Goal: Information Seeking & Learning: Learn about a topic

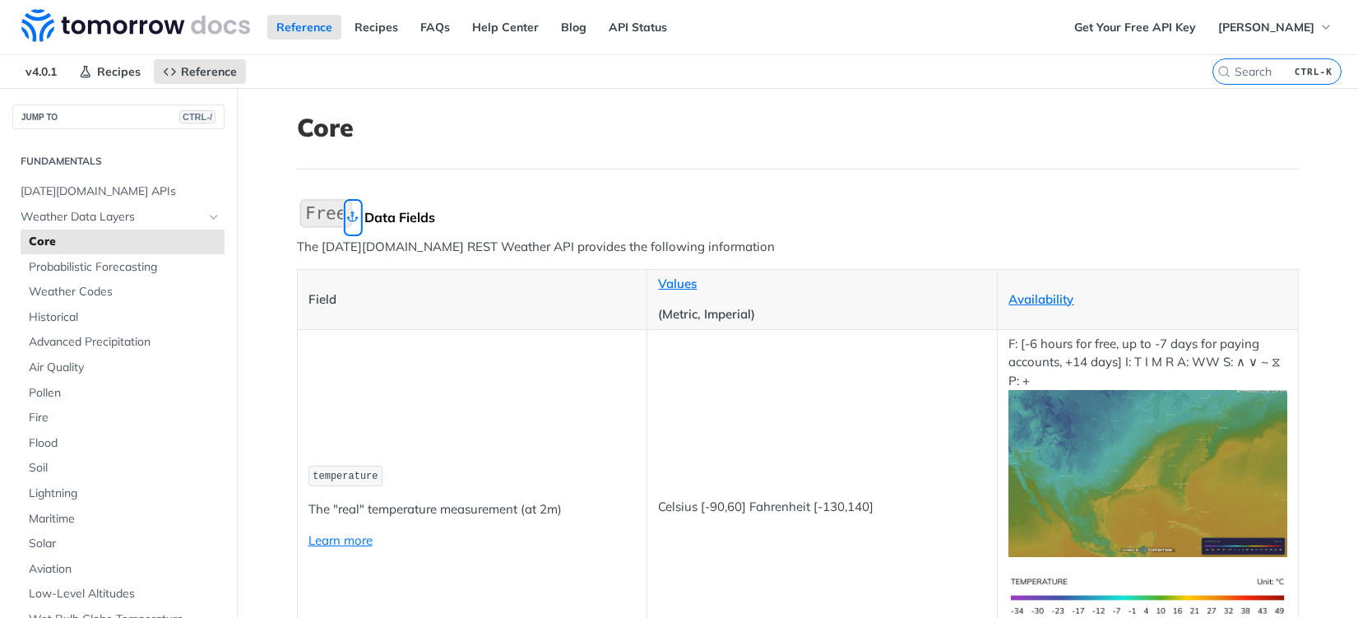
click at [346, 222] on link "Skip link to Data Fields" at bounding box center [353, 217] width 14 height 31
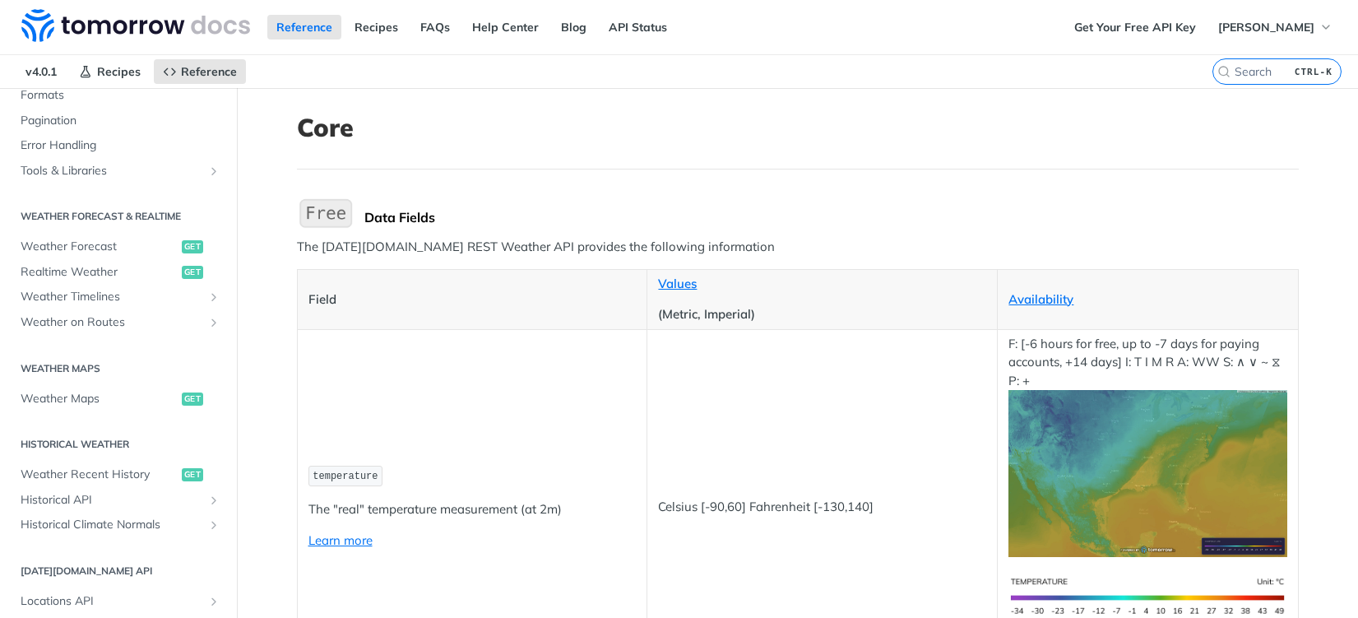
scroll to position [653, 0]
click at [193, 325] on link "Weather on Routes" at bounding box center [118, 321] width 212 height 25
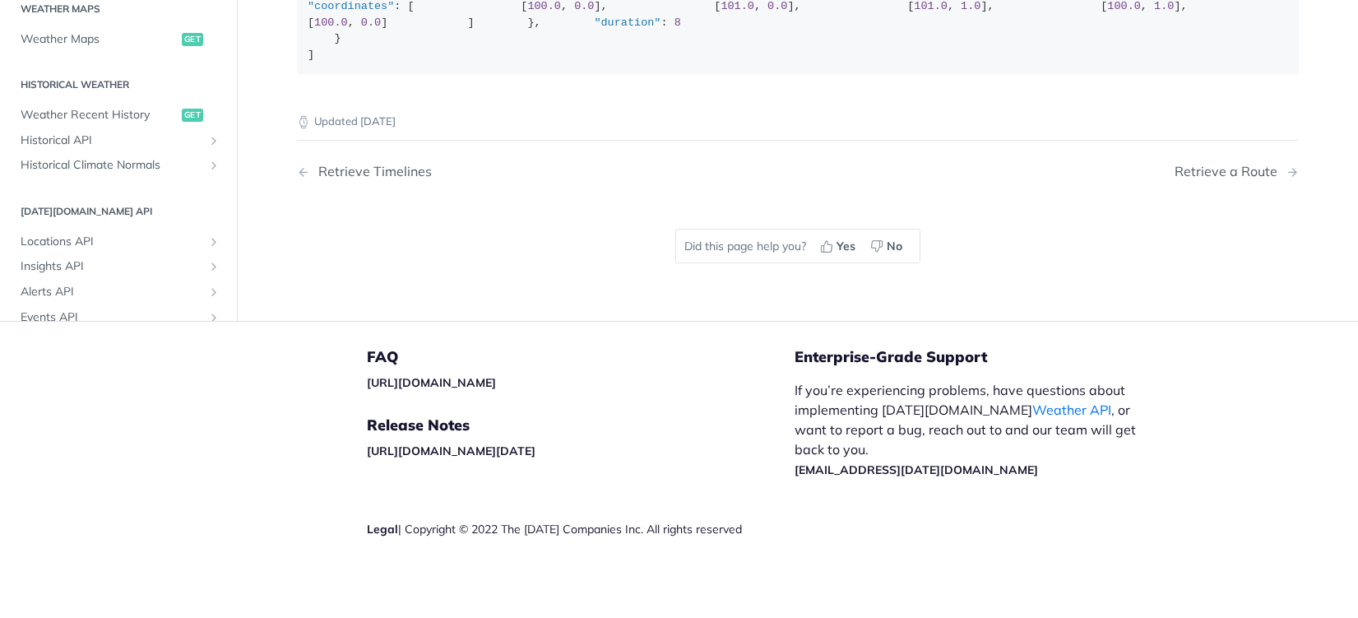
scroll to position [411, 0]
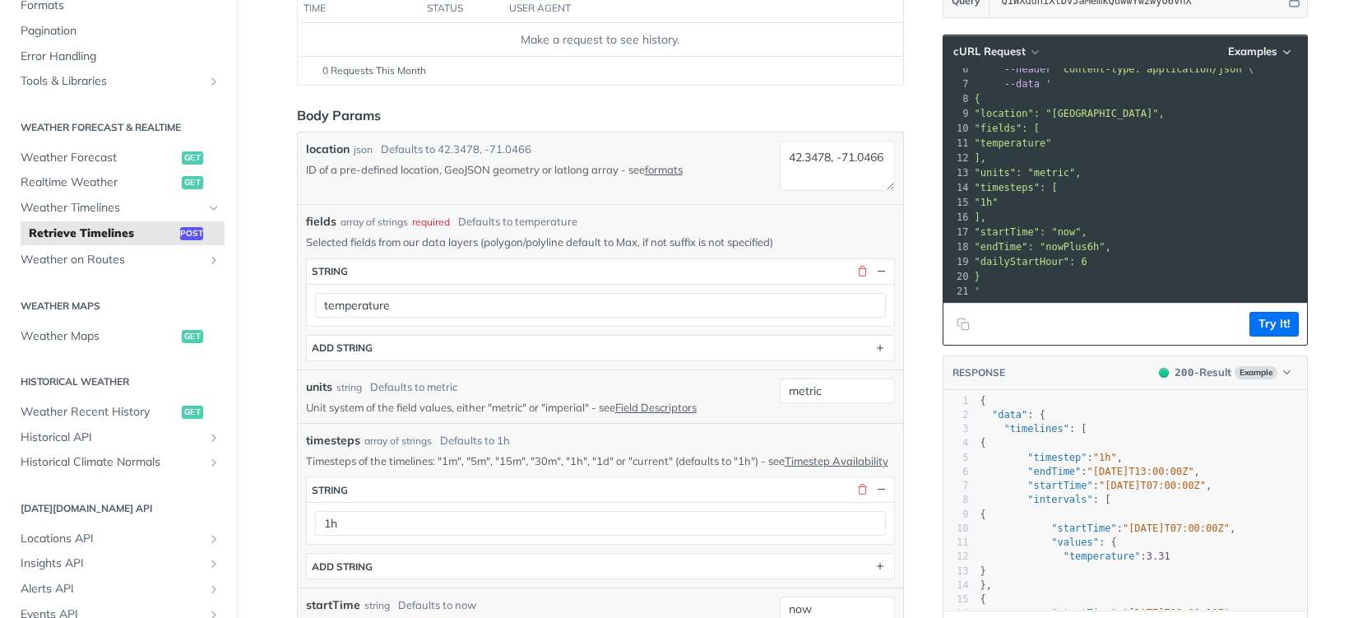
scroll to position [96, 0]
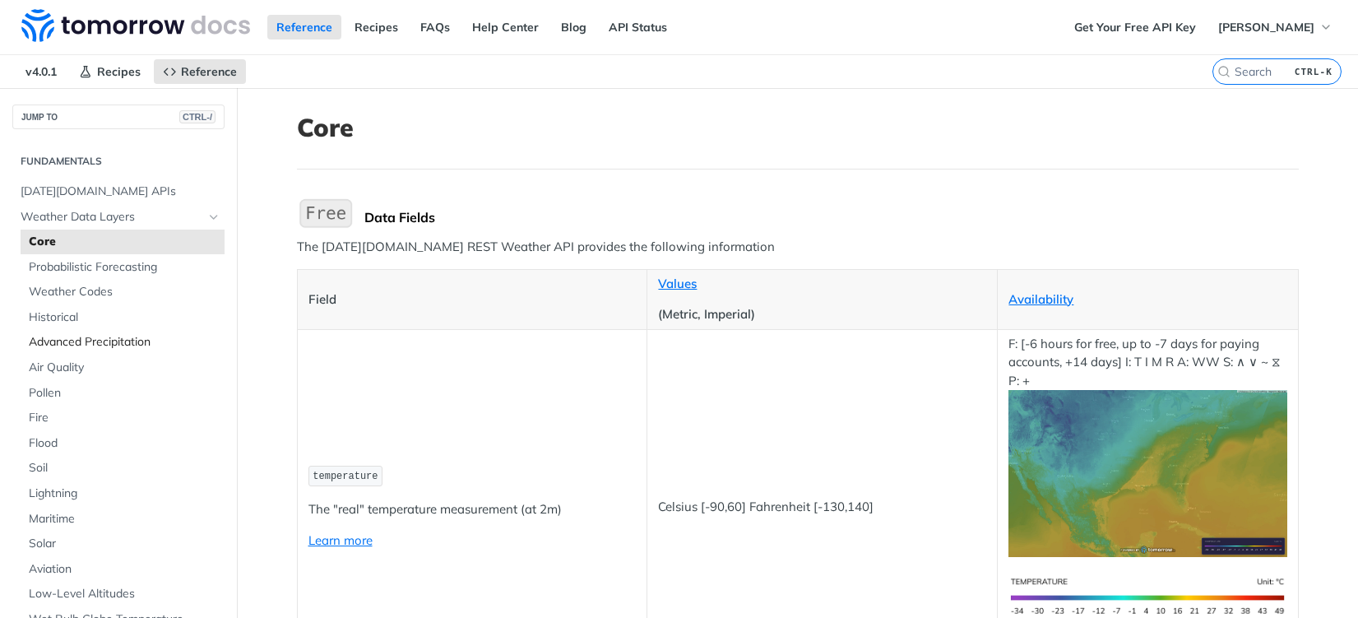
click at [65, 339] on span "Advanced Precipitation" at bounding box center [125, 342] width 192 height 16
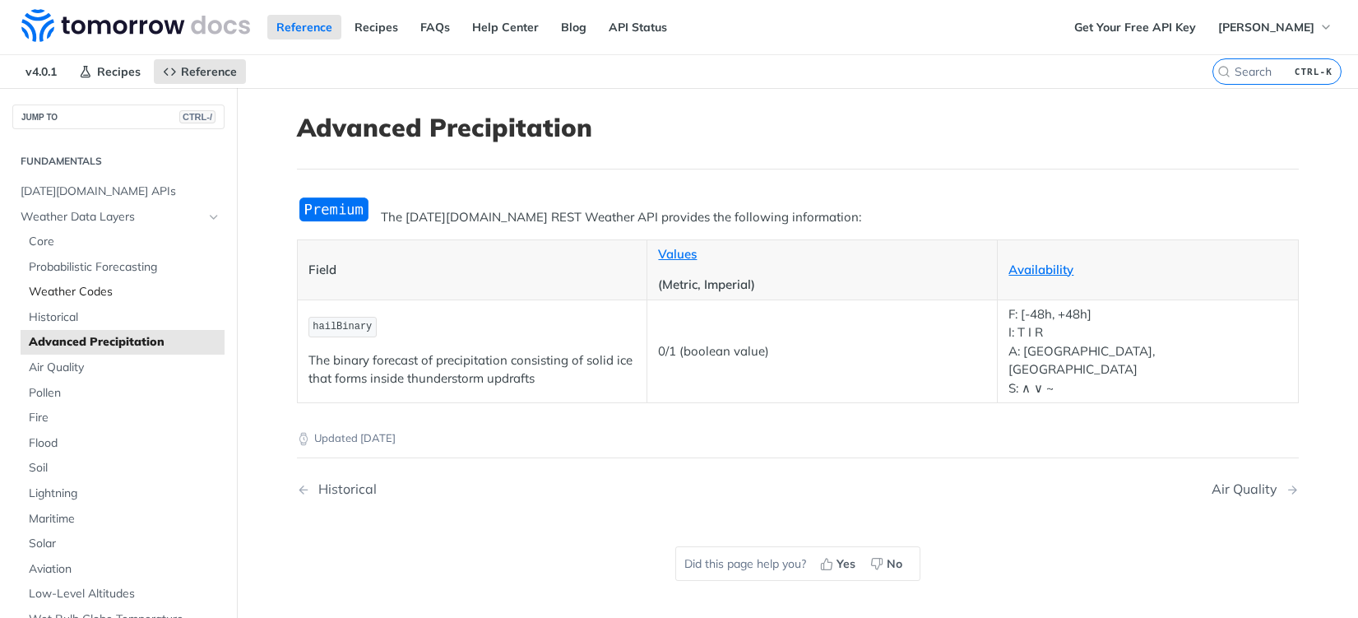
click at [88, 292] on span "Weather Codes" at bounding box center [125, 292] width 192 height 16
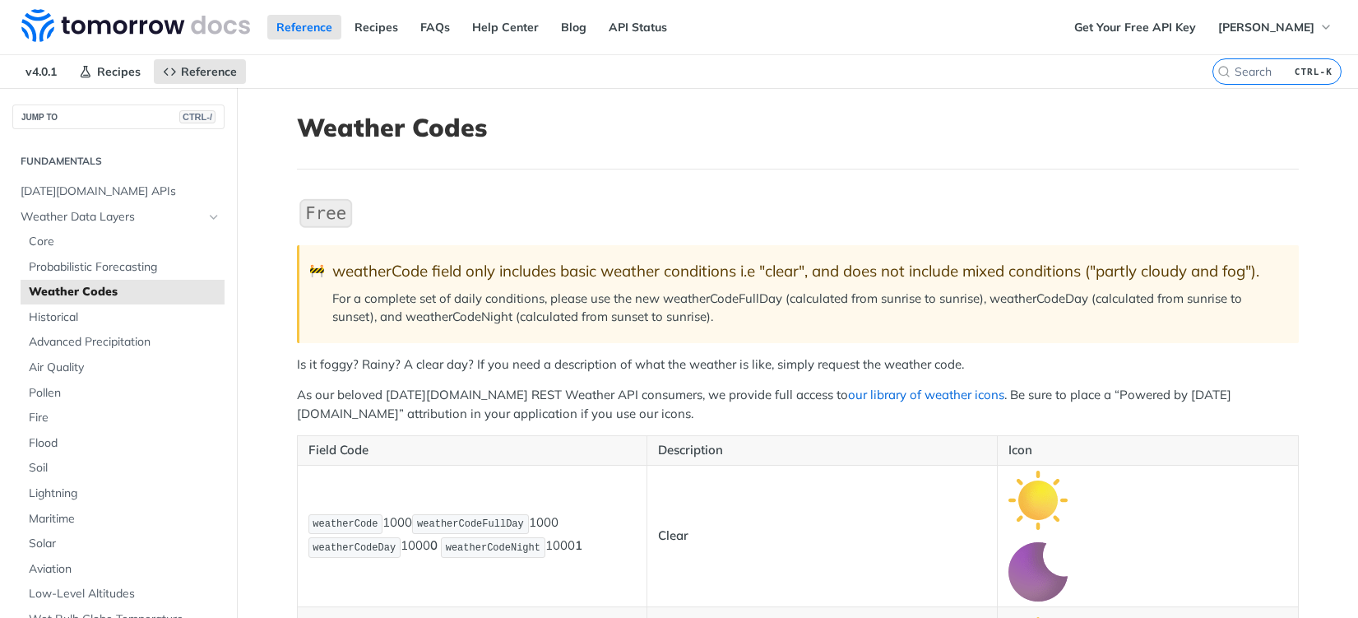
click at [851, 389] on link "our library of weather icons" at bounding box center [926, 395] width 156 height 16
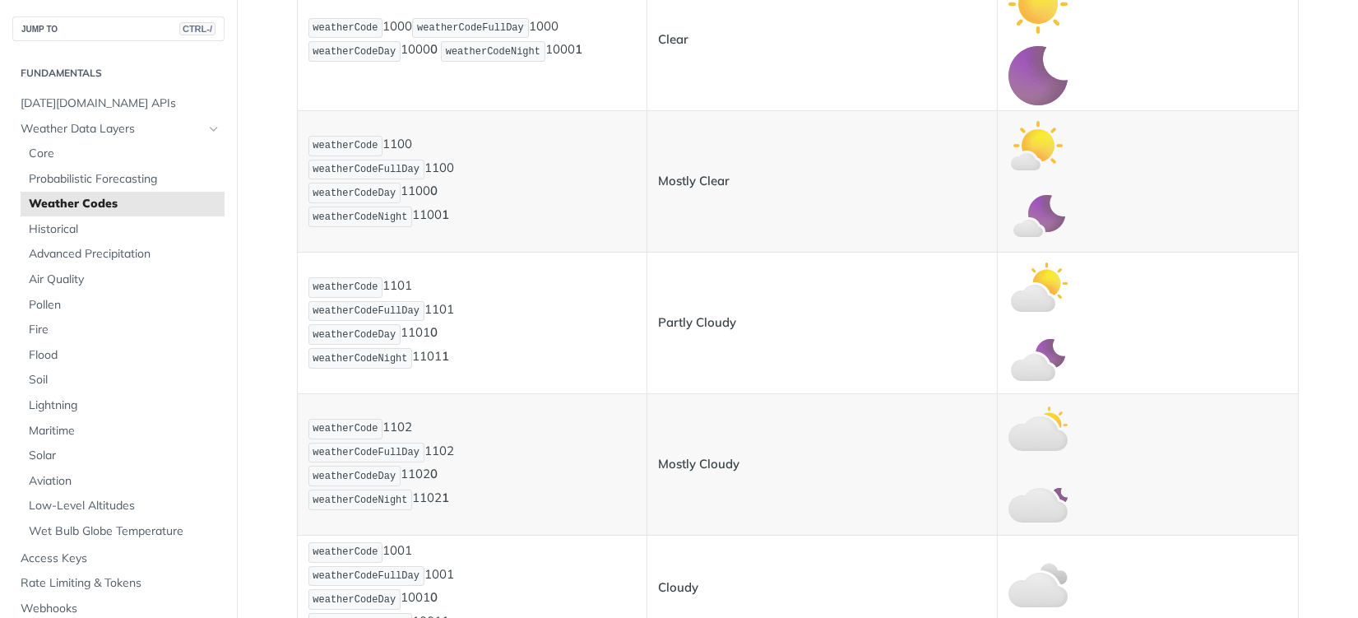
scroll to position [658, 0]
